Goal: Task Accomplishment & Management: Complete application form

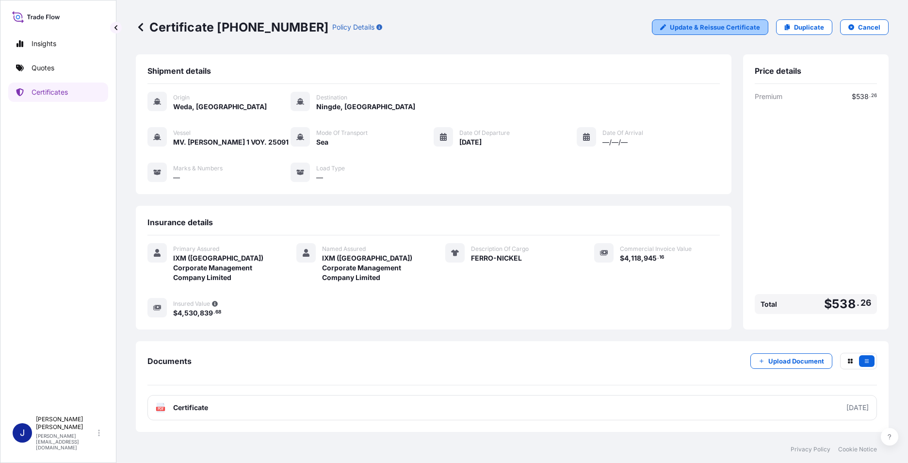
click at [711, 27] on p "Update & Reissue Certificate" at bounding box center [715, 27] width 90 height 10
select select "Sea"
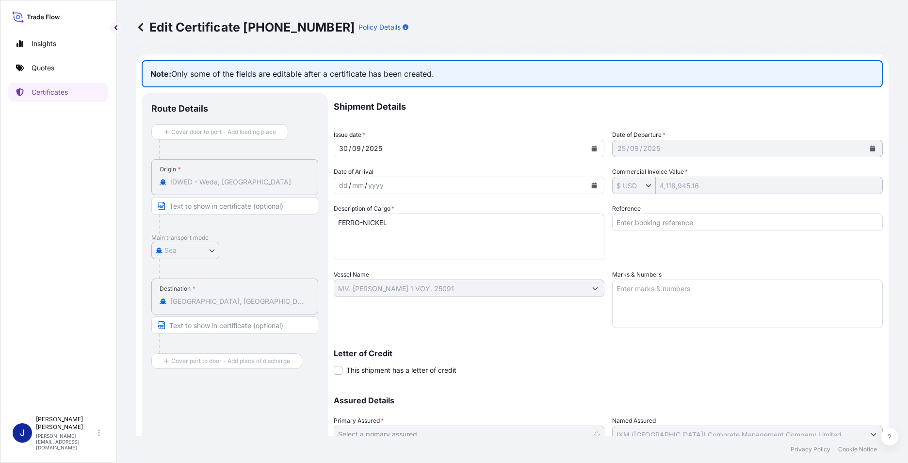
select select "31850"
click at [692, 294] on textarea "Marks & Numbers" at bounding box center [747, 303] width 271 height 48
click at [671, 228] on input "Reference" at bounding box center [747, 221] width 271 height 17
click at [669, 221] on input "BL weight:" at bounding box center [747, 221] width 271 height 17
drag, startPoint x: 661, startPoint y: 220, endPoint x: 667, endPoint y: 221, distance: 5.4
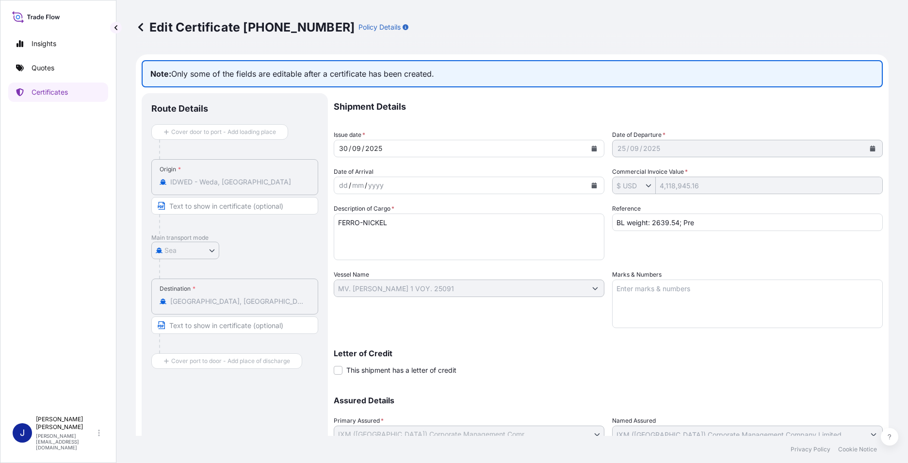
click at [661, 220] on input "BL weight: 2639.54; Pre" at bounding box center [747, 221] width 271 height 17
drag, startPoint x: 715, startPoint y: 223, endPoint x: 590, endPoint y: 217, distance: 125.2
click at [590, 217] on div "Shipment Details Issue date * [DATE] Date of Departure * [DATE] Date of Arrival…" at bounding box center [608, 287] width 549 height 388
type input "P500.3711"
click at [653, 294] on textarea "Marks & Numbers" at bounding box center [747, 303] width 271 height 48
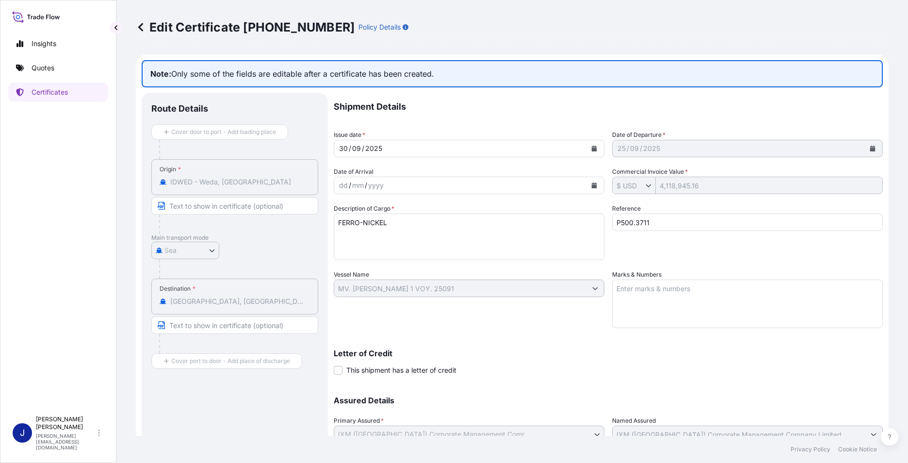
click at [657, 298] on textarea "Marks & Numbers" at bounding box center [747, 303] width 271 height 48
click at [675, 295] on textarea "Marks & Numbers" at bounding box center [747, 303] width 271 height 48
paste textarea "2300.56*13.01%"
type textarea "2300.56*13.01%"
click at [682, 289] on textarea "2300.56*13.01%" at bounding box center [747, 303] width 271 height 48
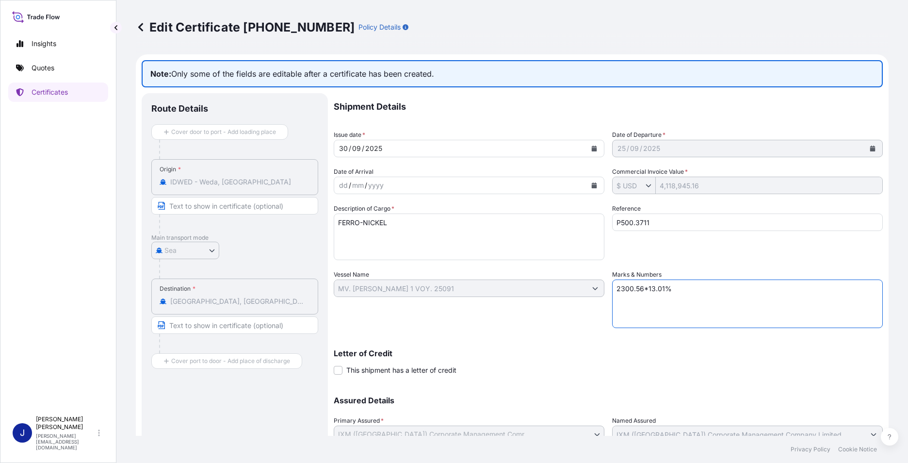
click at [588, 294] on div "Shipment Details Issue date * [DATE] Date of Departure * [DATE] Date of Arrival…" at bounding box center [608, 287] width 549 height 388
click at [648, 292] on textarea "Marks & Numbers" at bounding box center [747, 303] width 271 height 48
paste textarea "2300.56*13.01%"
type textarea "2300.56*13.01%"
drag, startPoint x: 683, startPoint y: 294, endPoint x: 603, endPoint y: 290, distance: 79.6
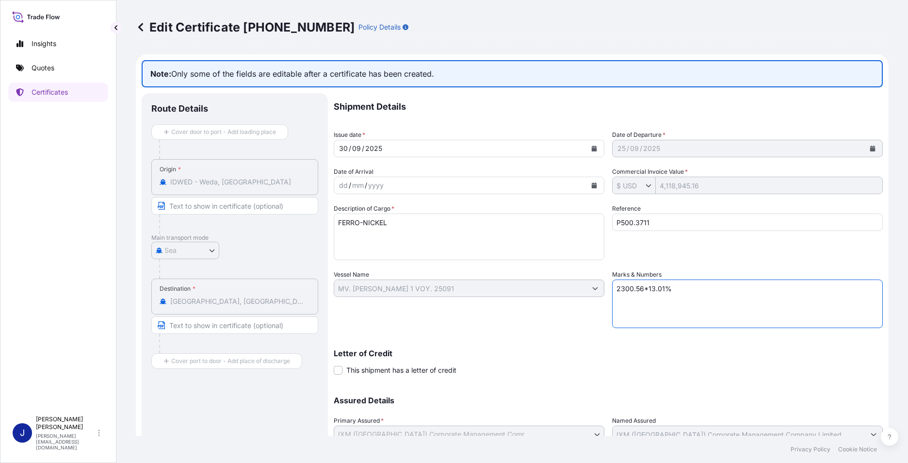
click at [603, 290] on div "Shipment Details Issue date * [DATE] Date of Departure * [DATE] Date of Arrival…" at bounding box center [608, 287] width 549 height 388
click at [721, 286] on textarea "Premium Amount: USD" at bounding box center [747, 303] width 271 height 48
type textarea "Premium Amount: USD 538.26"
click at [412, 221] on textarea "FERRO-NICKEL" at bounding box center [469, 236] width 271 height 47
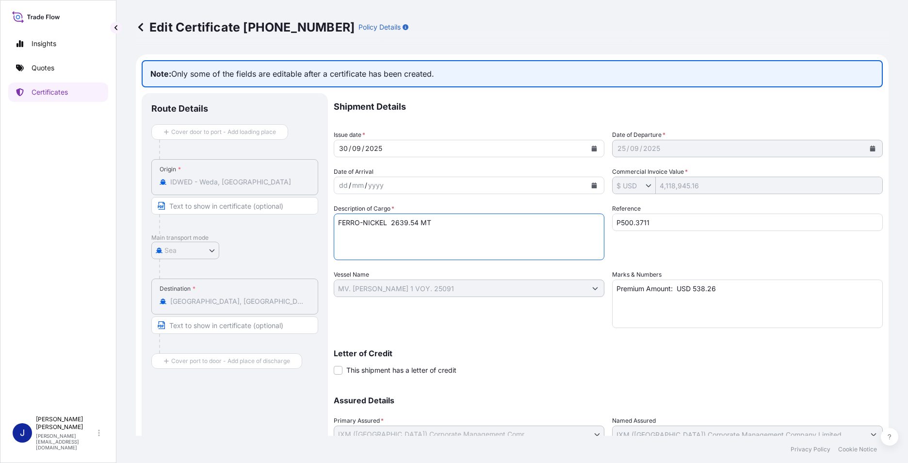
type textarea "FERRO-NICKEL 2639.54 MT"
click at [561, 331] on div "Shipment Details Issue date * [DATE] Date of Departure * [DATE] Date of Arrival…" at bounding box center [608, 287] width 549 height 388
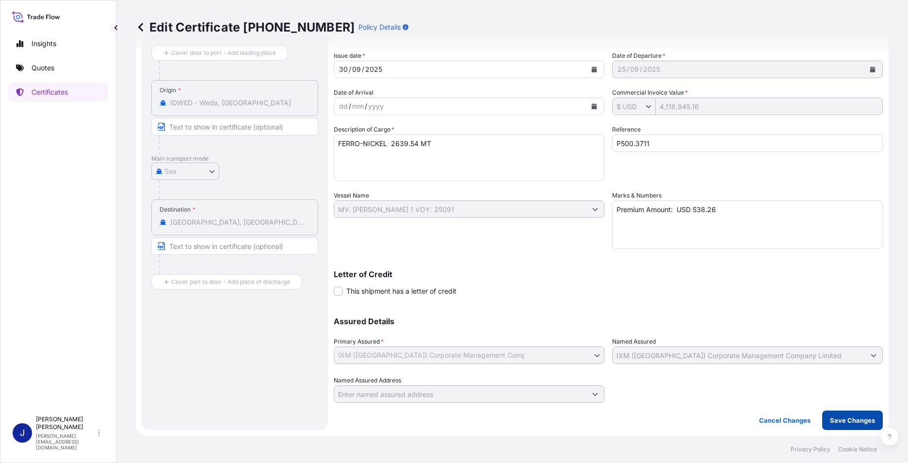
click at [847, 419] on p "Save Changes" at bounding box center [852, 420] width 45 height 10
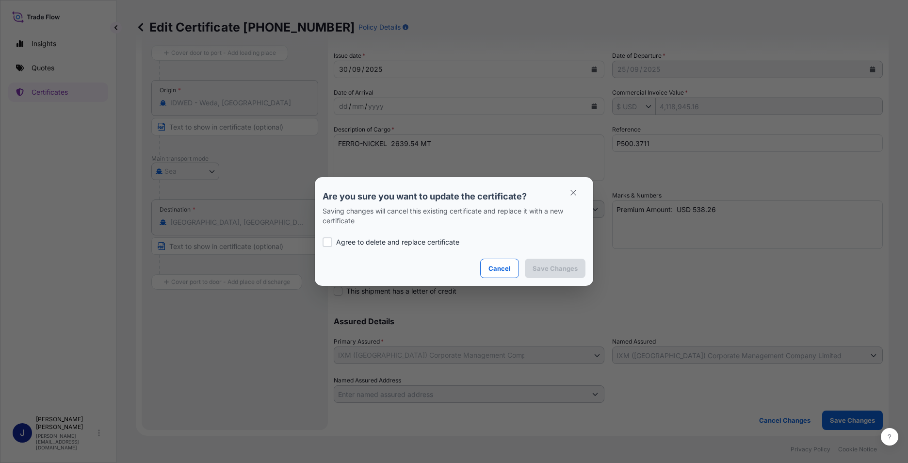
click at [379, 242] on p "Agree to delete and replace certificate" at bounding box center [397, 242] width 123 height 10
checkbox input "true"
click at [555, 270] on p "Save Changes" at bounding box center [554, 268] width 45 height 10
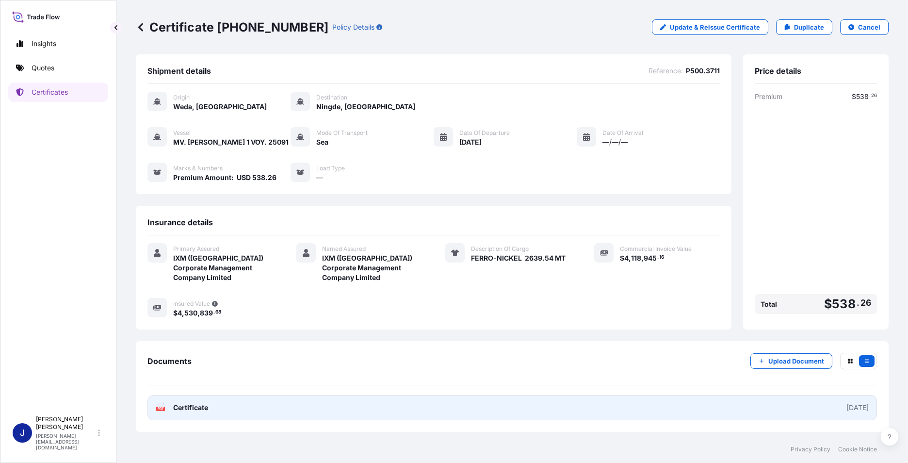
click at [671, 411] on link "PDF Certificate [DATE]" at bounding box center [511, 407] width 729 height 25
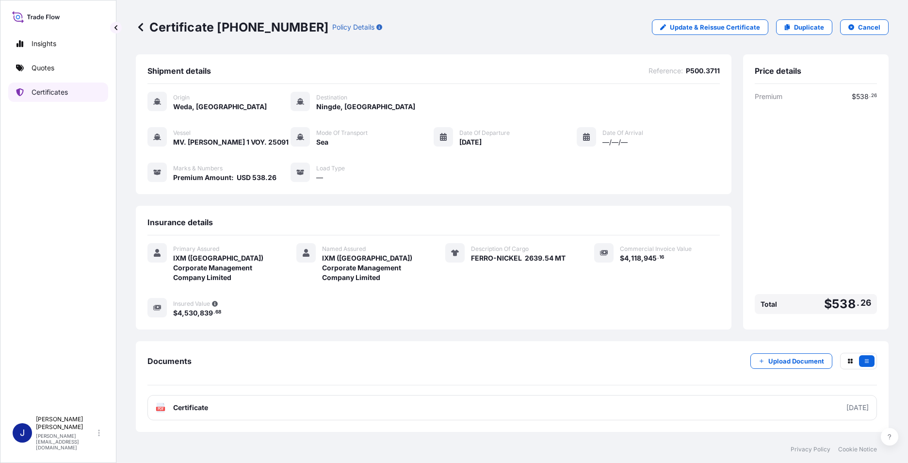
click at [54, 92] on p "Certificates" at bounding box center [50, 92] width 36 height 10
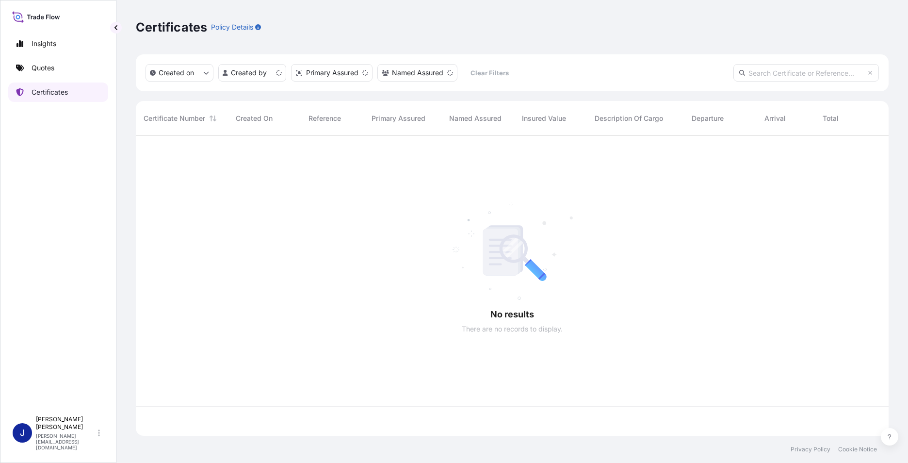
scroll to position [298, 745]
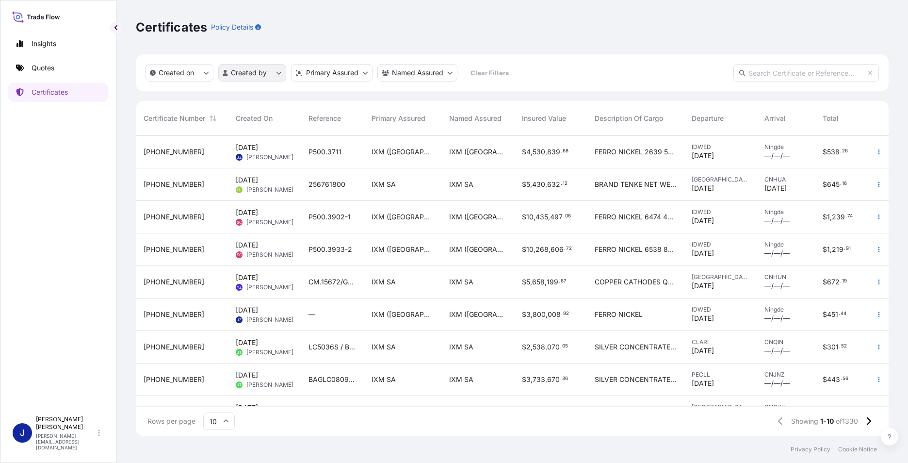
click at [276, 68] on html "Insights Quotes Certificates J [PERSON_NAME] [PERSON_NAME][EMAIL_ADDRESS][DOMAI…" at bounding box center [454, 231] width 908 height 463
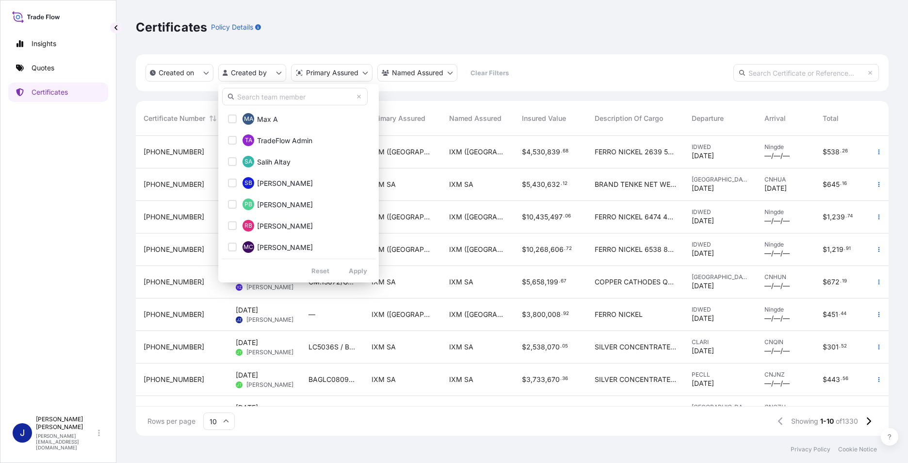
click at [275, 91] on input "text" at bounding box center [294, 96] width 145 height 17
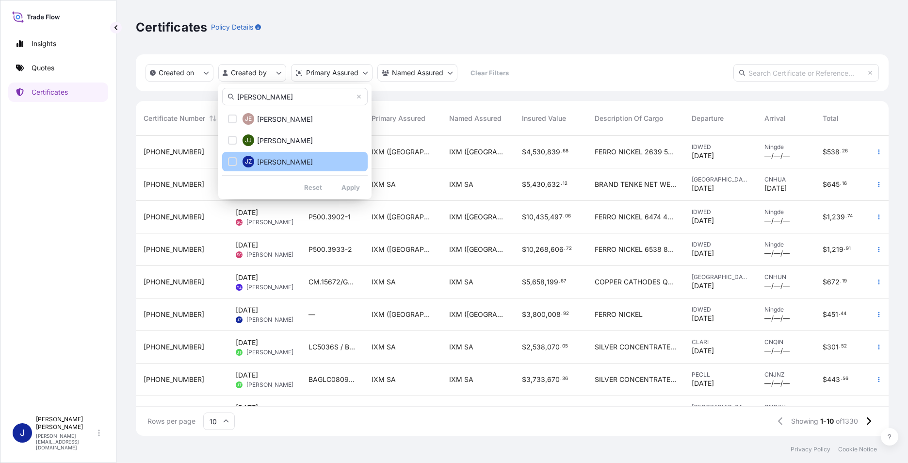
type input "[PERSON_NAME]"
click at [293, 161] on span "[PERSON_NAME]" at bounding box center [285, 162] width 56 height 10
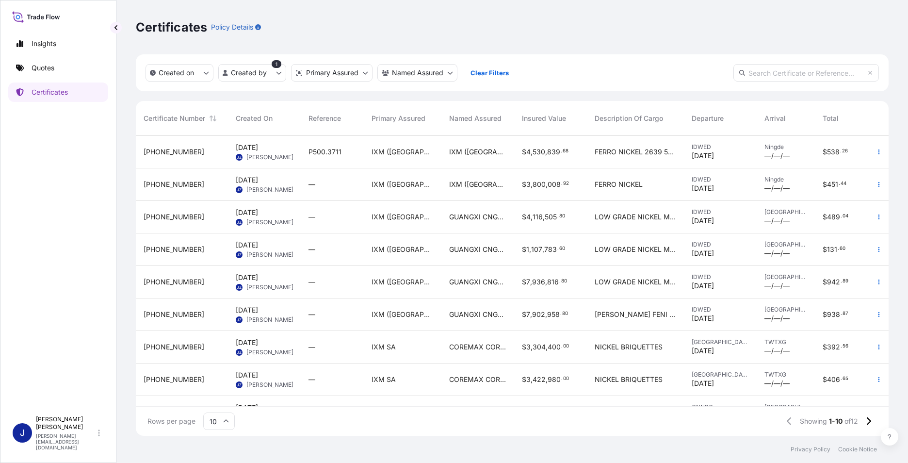
click at [152, 184] on span "[PHONE_NUMBER]" at bounding box center [174, 184] width 61 height 10
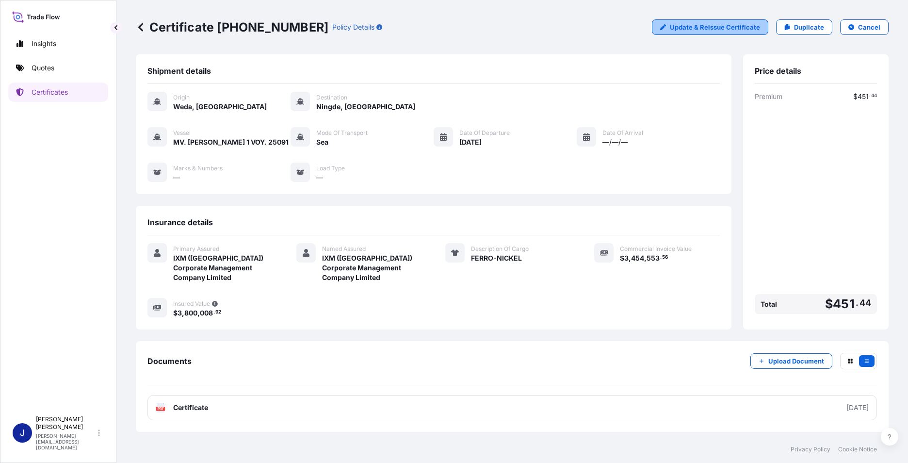
click at [695, 26] on p "Update & Reissue Certificate" at bounding box center [715, 27] width 90 height 10
select select "Sea"
select select "31850"
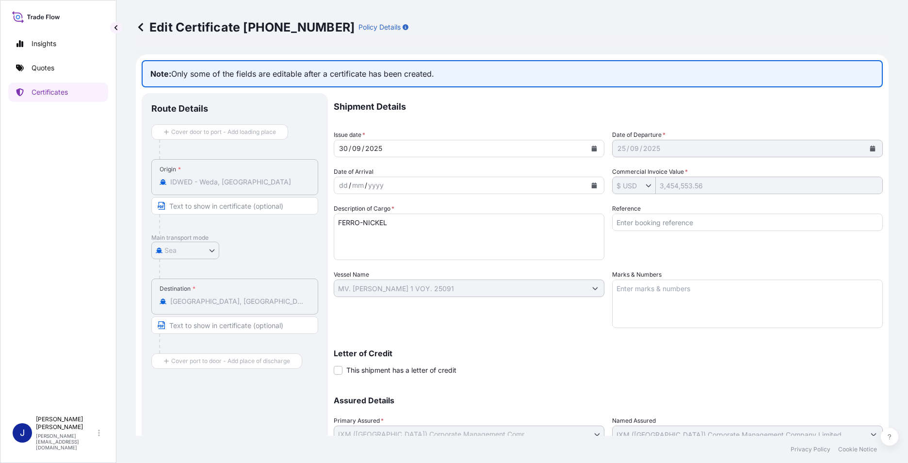
click at [647, 224] on input "Reference" at bounding box center [747, 221] width 271 height 17
type input "P500.3711"
click at [688, 298] on textarea "Marks & Numbers" at bounding box center [747, 303] width 271 height 48
click at [700, 286] on textarea "Premium Amount: USD" at bounding box center [747, 303] width 271 height 48
type textarea "Premium Amount: USD 451.44"
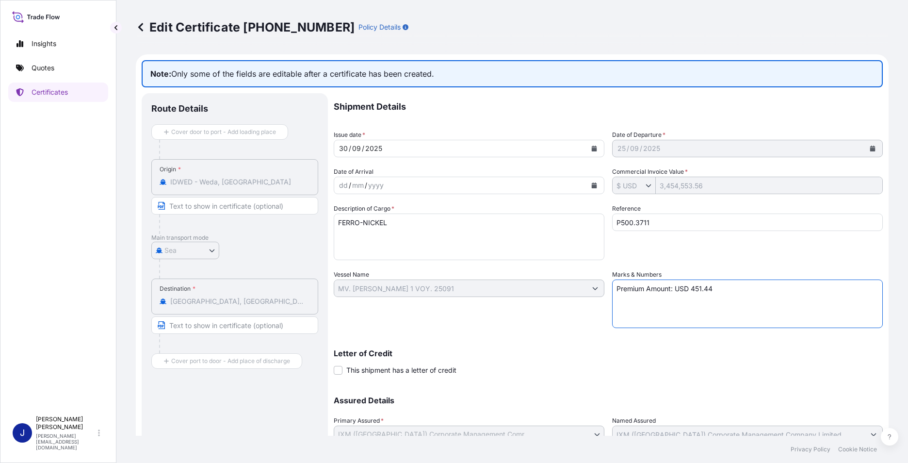
click at [409, 227] on textarea "FERRO-NICKEL" at bounding box center [469, 236] width 271 height 47
type textarea "FERRO-NICKEL 2300.56MT"
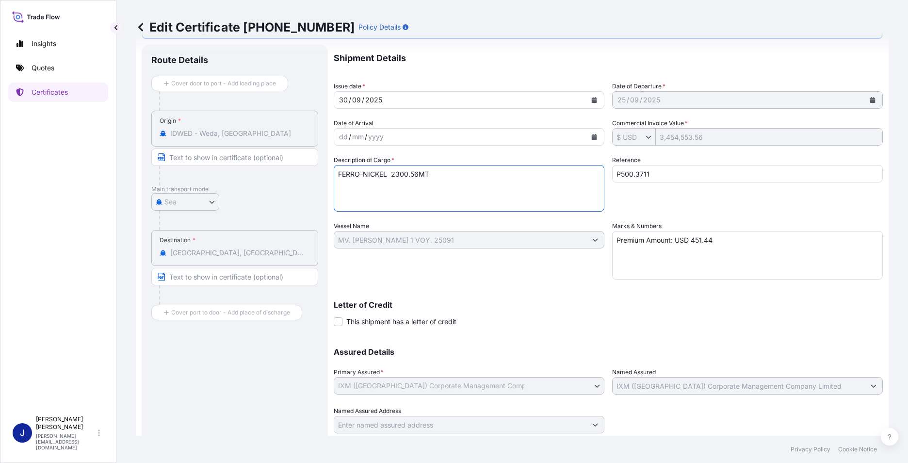
scroll to position [79, 0]
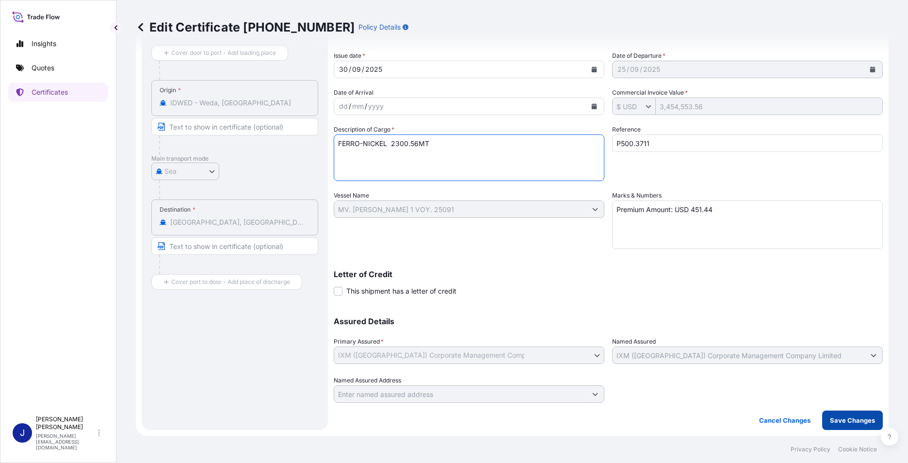
click at [856, 419] on p "Save Changes" at bounding box center [852, 420] width 45 height 10
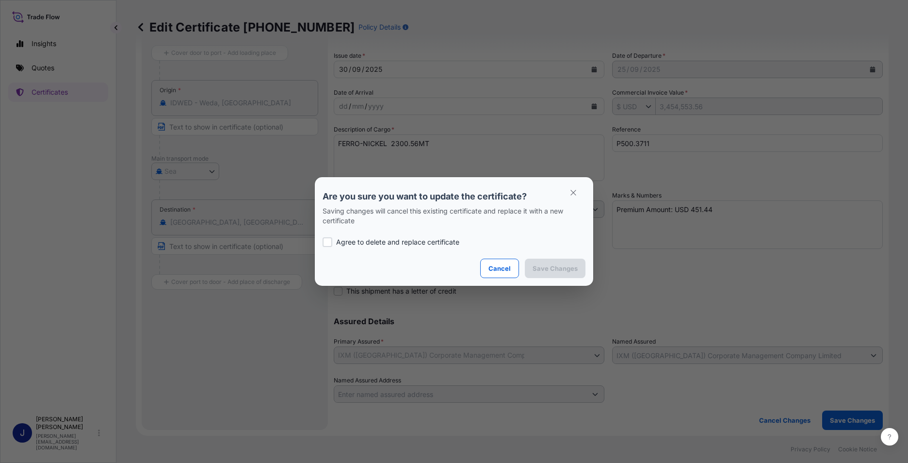
click at [328, 239] on div at bounding box center [327, 242] width 10 height 10
checkbox input "true"
click at [557, 265] on p "Save Changes" at bounding box center [554, 268] width 45 height 10
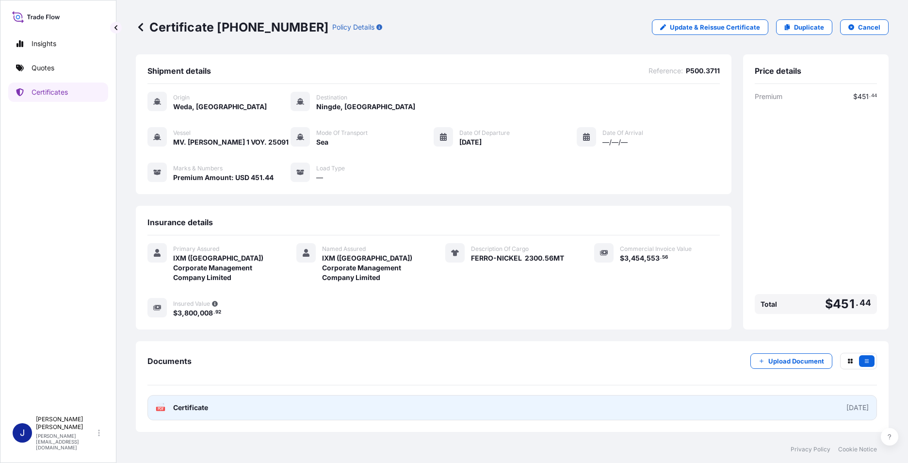
click at [266, 411] on link "PDF Certificate [DATE]" at bounding box center [511, 407] width 729 height 25
